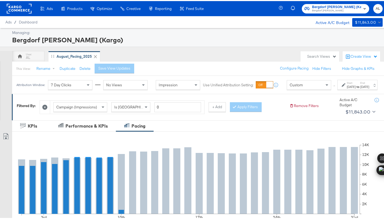
click at [306, 88] on div "Custom" at bounding box center [309, 83] width 44 height 9
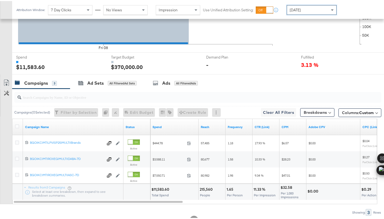
scroll to position [188, 0]
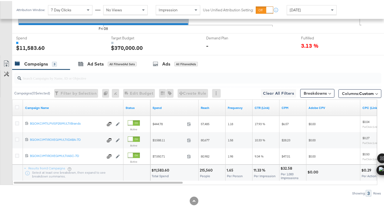
click at [159, 170] on div "$11,583.60" at bounding box center [161, 169] width 19 height 5
copy div "11,583.60"
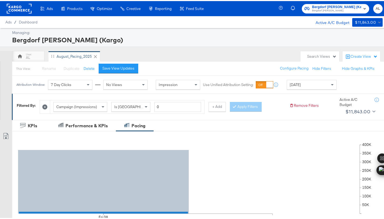
click at [20, 11] on rect at bounding box center [19, 8] width 25 height 10
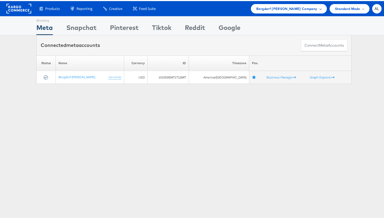
click at [319, 9] on div "Bergdorf Goodman Company" at bounding box center [289, 7] width 76 height 9
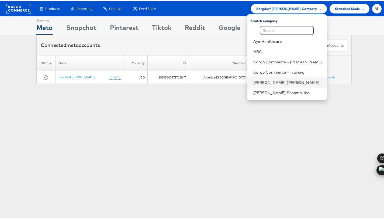
click at [291, 78] on li "Neiman Marcus" at bounding box center [287, 81] width 80 height 10
click at [265, 80] on link "Neiman Marcus" at bounding box center [287, 81] width 69 height 5
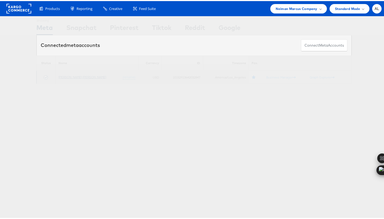
click at [72, 77] on link "Neiman Marcus" at bounding box center [83, 76] width 48 height 4
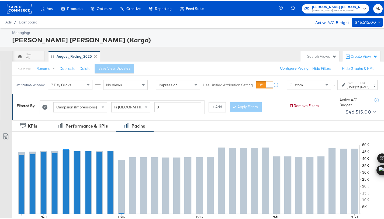
click at [307, 88] on div "Custom" at bounding box center [309, 83] width 44 height 9
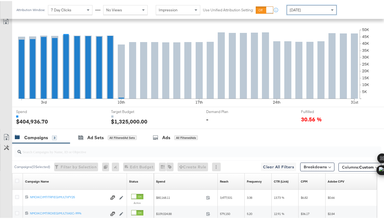
scroll to position [188, 0]
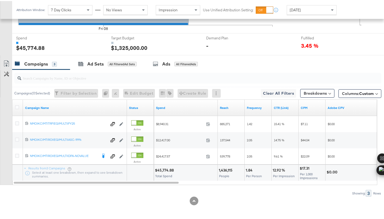
click at [163, 168] on div "$45,774.88" at bounding box center [165, 169] width 20 height 5
copy div "45,774.88"
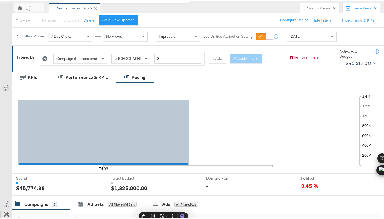
scroll to position [0, 0]
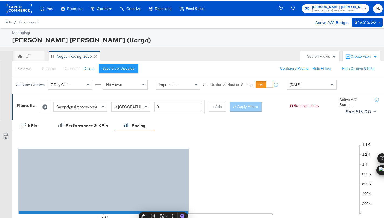
click at [22, 11] on rect at bounding box center [19, 8] width 25 height 10
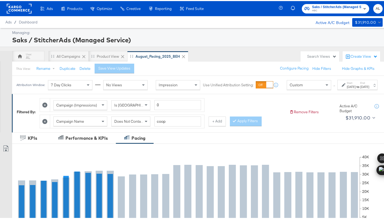
click at [300, 88] on div "Custom" at bounding box center [309, 83] width 44 height 9
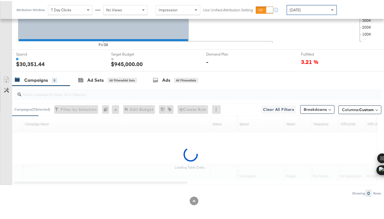
scroll to position [215, 0]
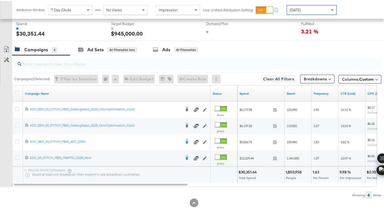
click at [246, 170] on div "$30,351.44" at bounding box center [249, 170] width 20 height 5
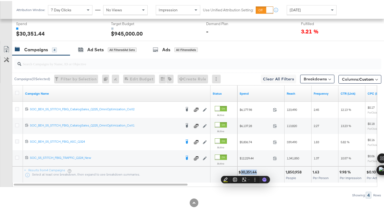
copy div "30,351.44"
click at [18, 92] on icon at bounding box center [17, 92] width 4 height 4
click at [0, 0] on input "checkbox" at bounding box center [0, 0] width 0 height 0
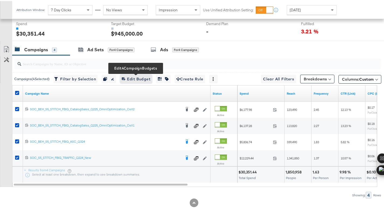
click at [129, 80] on span "Edit 4 Campaign Budgets Edit Budget" at bounding box center [136, 78] width 29 height 7
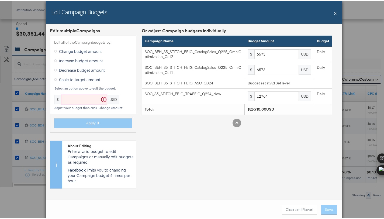
click at [335, 13] on div "Edit Campaign Budgets X" at bounding box center [194, 11] width 297 height 23
click at [334, 12] on button "X" at bounding box center [335, 12] width 3 height 11
